Goal: Find contact information: Find contact information

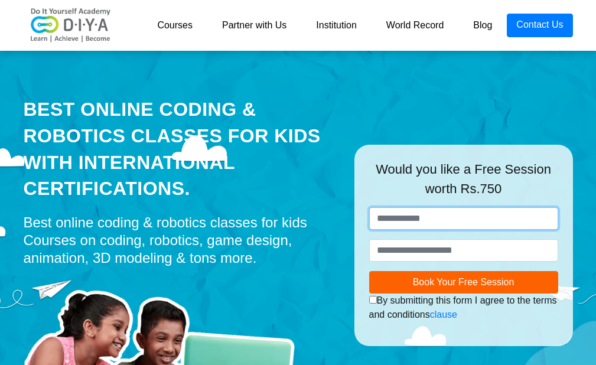
click at [396, 214] on input "text" at bounding box center [463, 218] width 189 height 22
click at [185, 28] on link "Courses" at bounding box center [174, 26] width 65 height 24
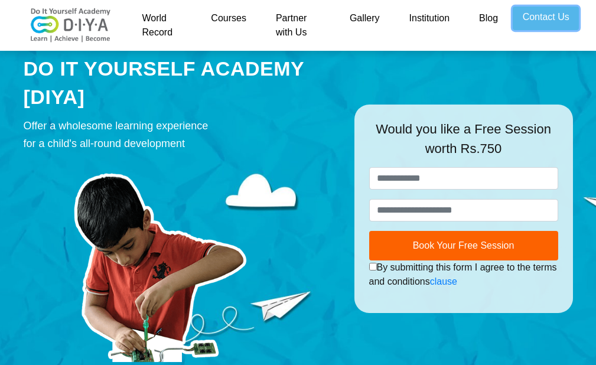
click at [562, 30] on link "Contact Us" at bounding box center [546, 18] width 66 height 24
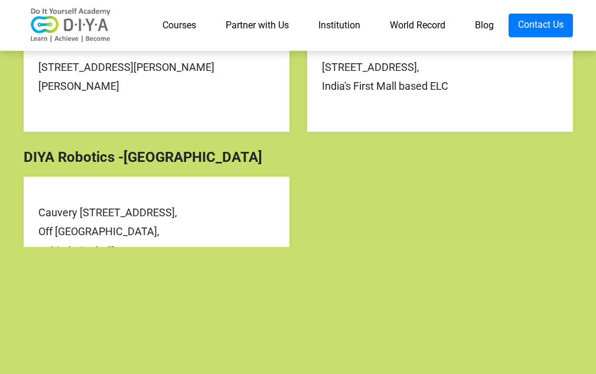
drag, startPoint x: 250, startPoint y: 175, endPoint x: 252, endPoint y: 112, distance: 63.2
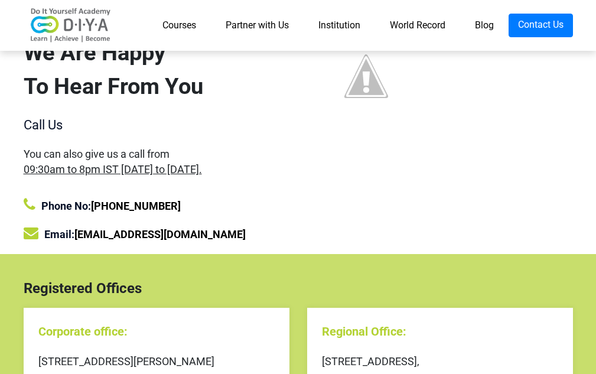
scroll to position [58, 0]
